Goal: Use online tool/utility: Utilize a website feature to perform a specific function

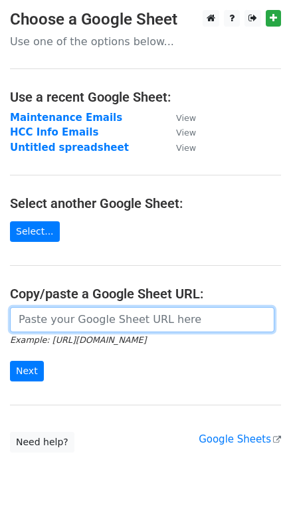
paste input "[URL][DOMAIN_NAME]"
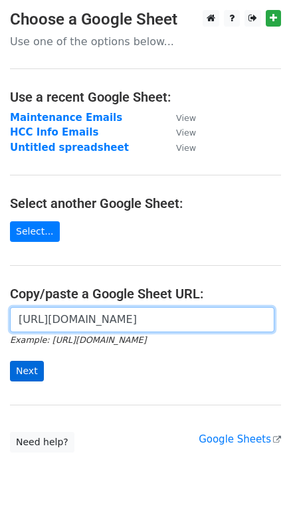
type input "[URL][DOMAIN_NAME]"
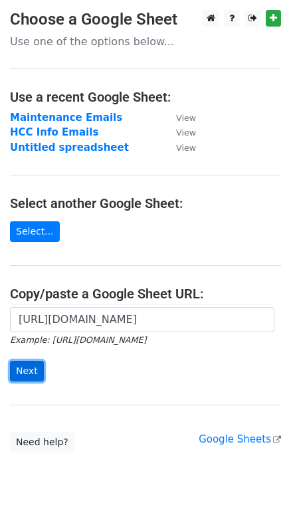
click at [26, 372] on input "Next" at bounding box center [27, 371] width 34 height 21
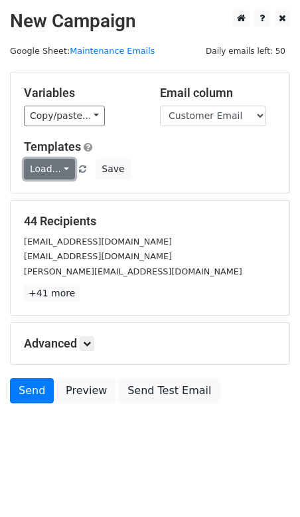
click at [59, 173] on link "Load..." at bounding box center [49, 169] width 51 height 21
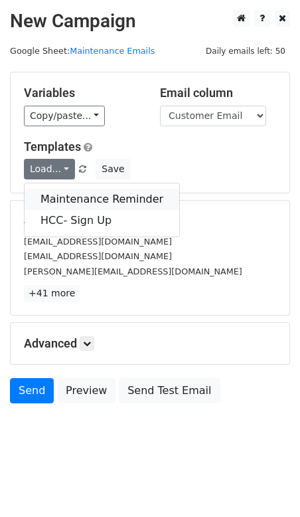
click at [62, 195] on link "Maintenance Reminder" at bounding box center [102, 199] width 155 height 21
